Goal: Check status

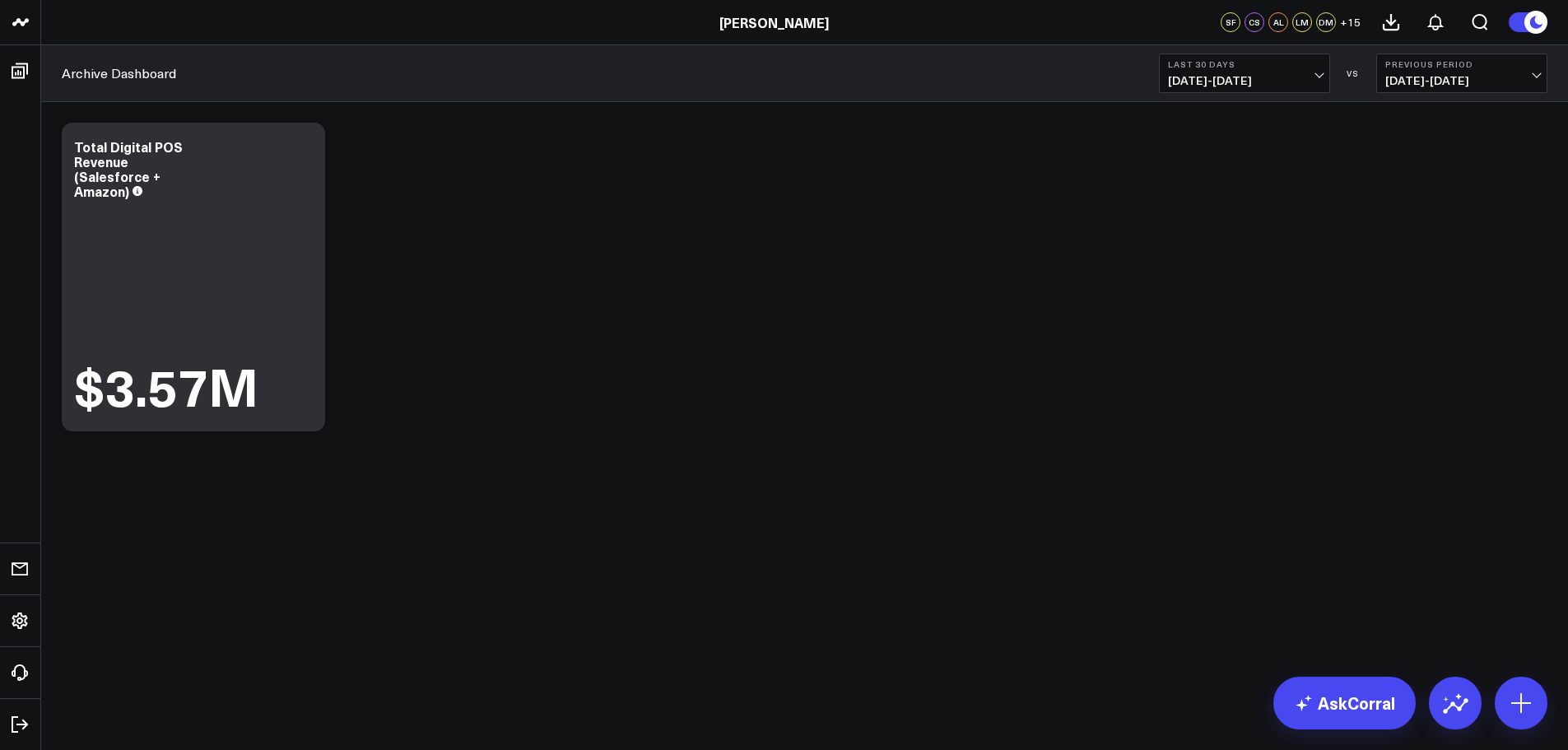
click at [1292, 75] on span "[DATE] - [DATE]" at bounding box center [1244, 81] width 153 height 13
click at [842, 156] on div "Modify via AI Copy link to widget Ask support Remove Create linked copy North S…" at bounding box center [804, 276] width 1502 height 325
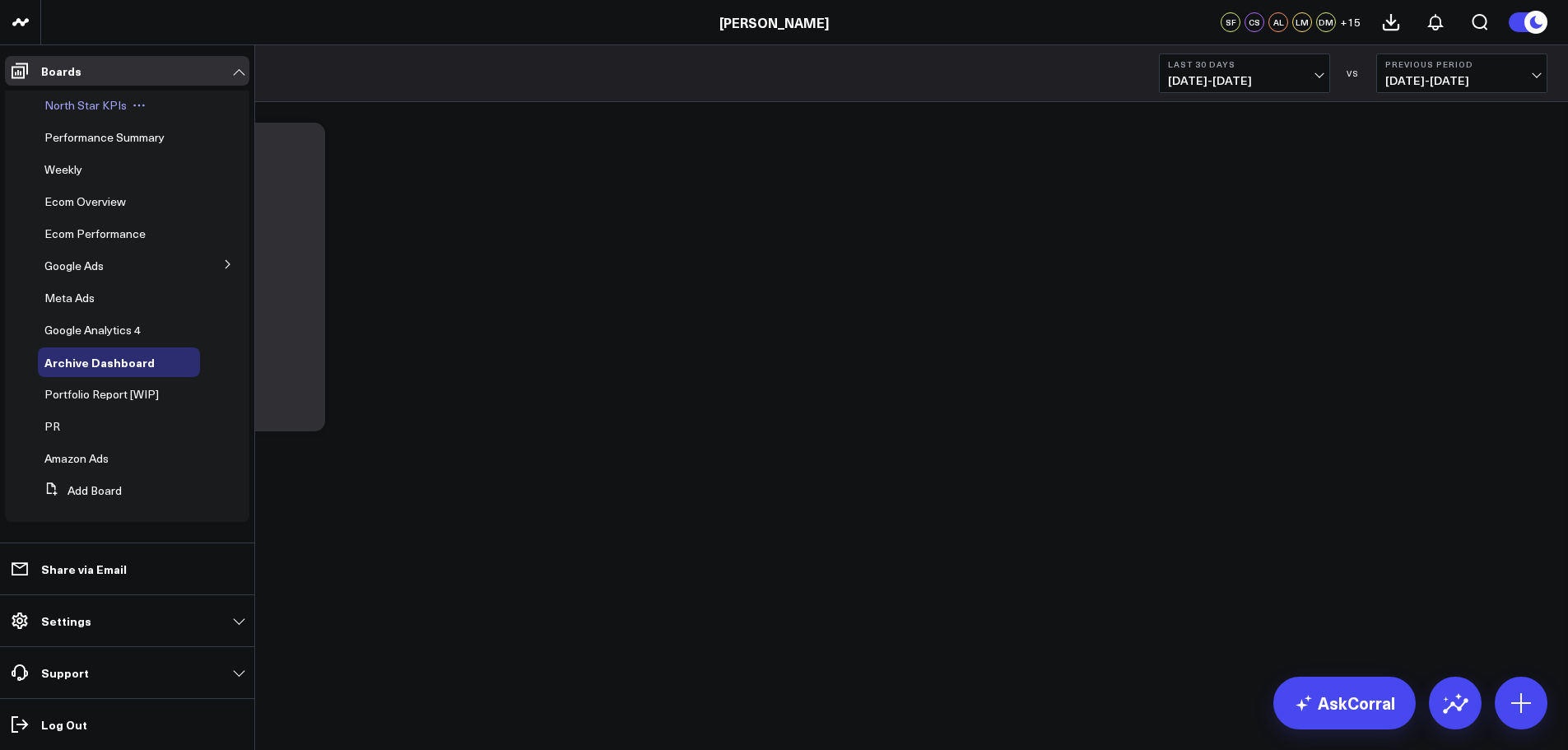
click at [75, 104] on span "North Star KPIs" at bounding box center [85, 105] width 82 height 16
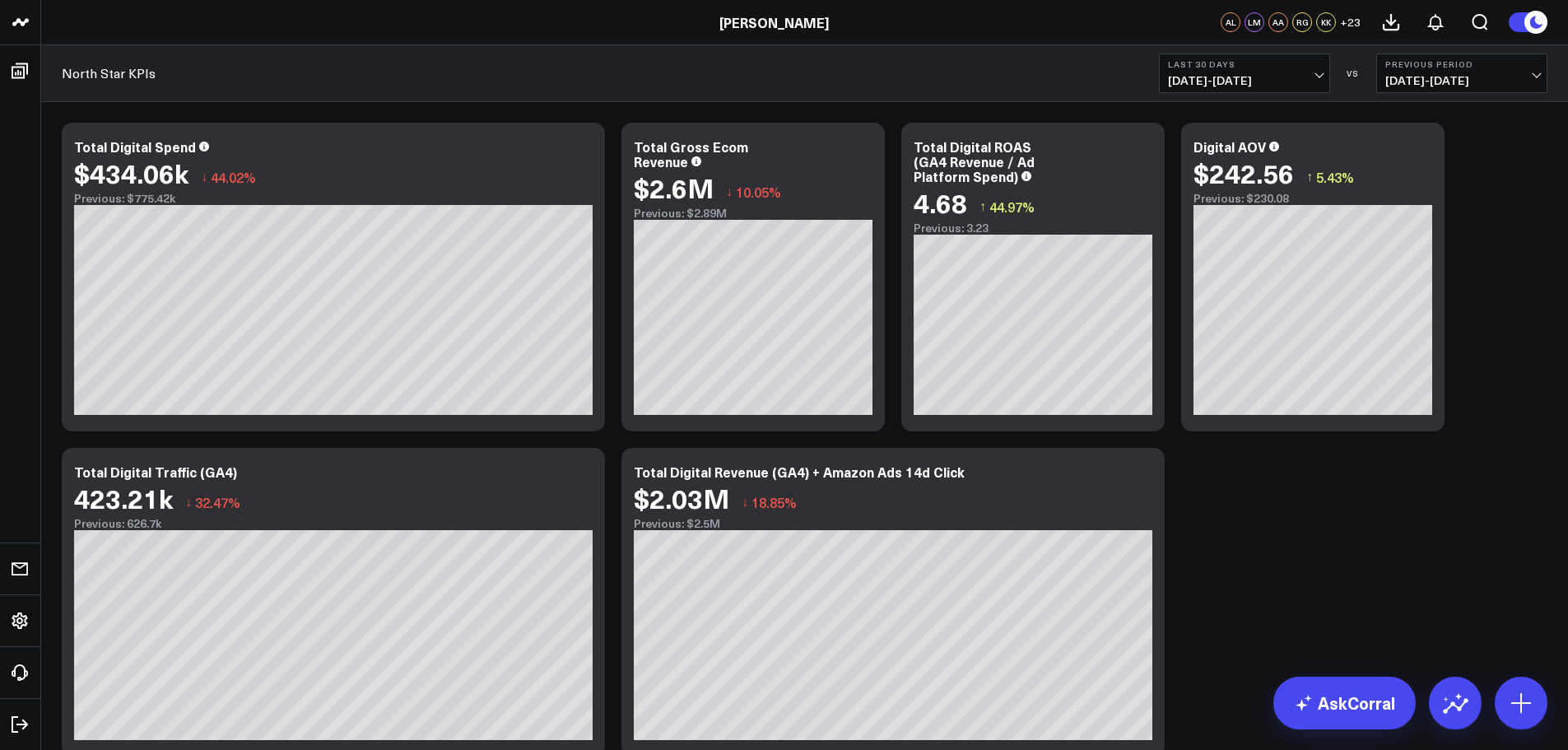
click at [1280, 74] on span "[DATE] - [DATE]" at bounding box center [1244, 81] width 153 height 13
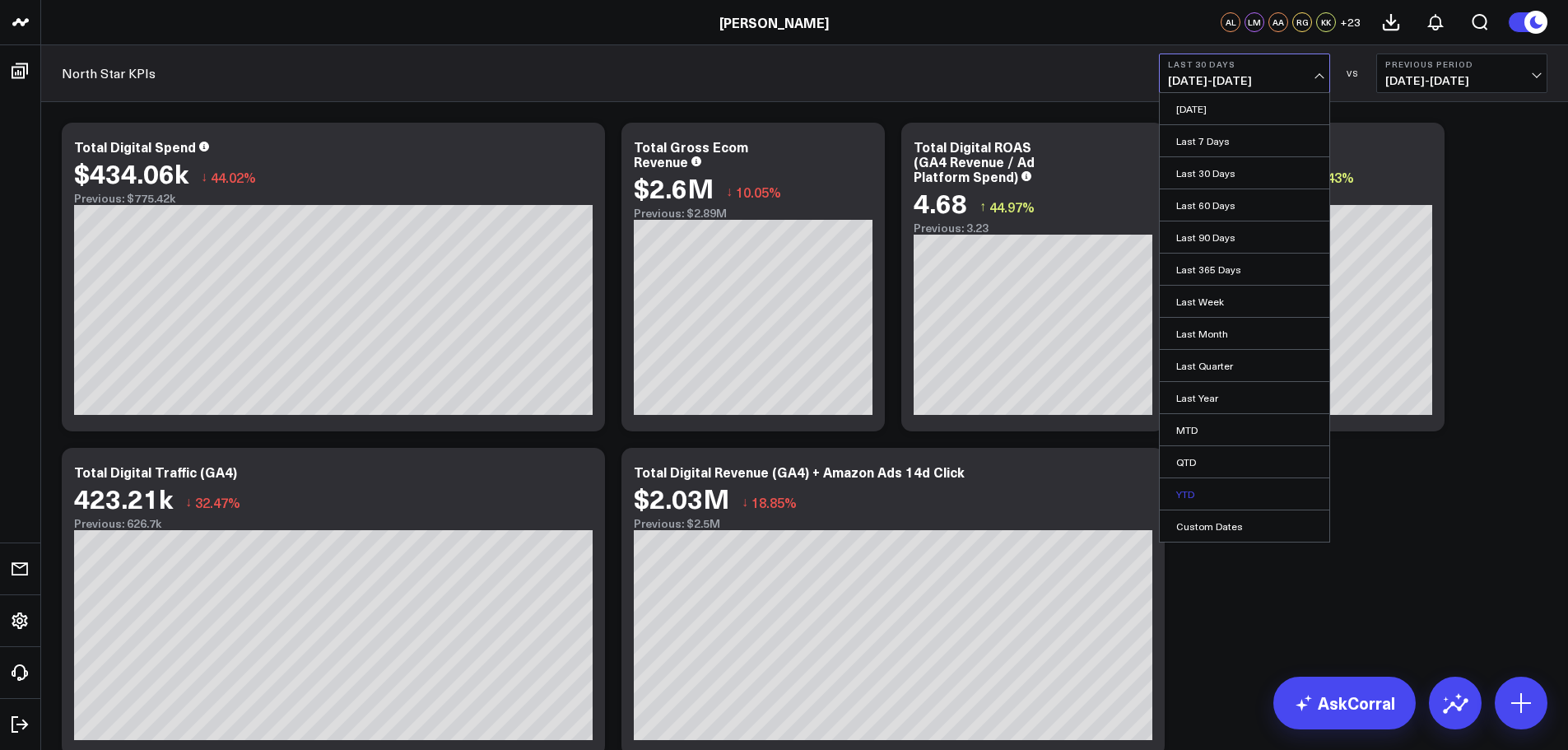
click at [1216, 488] on link "YTD" at bounding box center [1244, 494] width 170 height 31
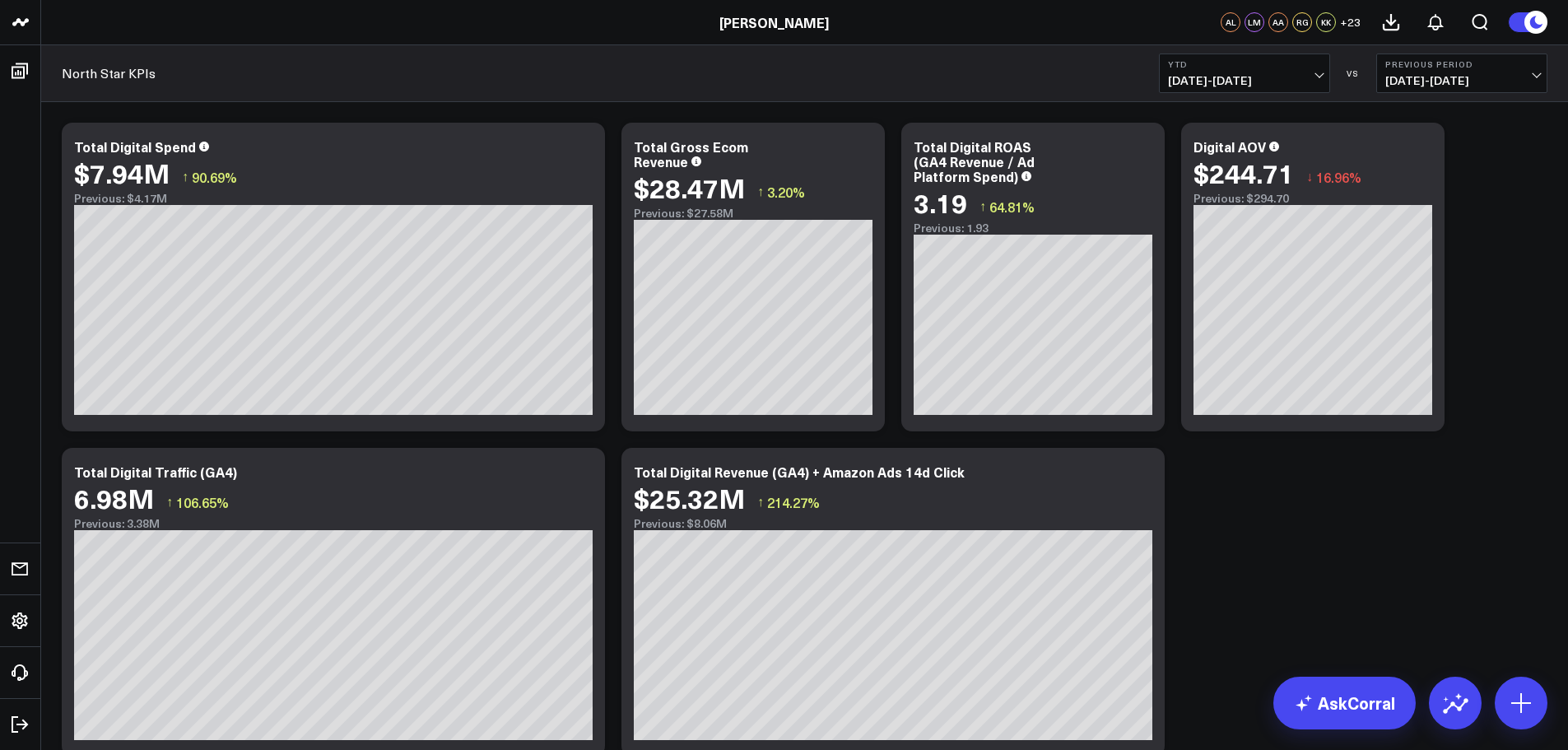
click at [1497, 68] on b "Previous Period" at bounding box center [1462, 63] width 153 height 10
click at [1449, 170] on link "YoY" at bounding box center [1462, 173] width 170 height 31
